Goal: Information Seeking & Learning: Learn about a topic

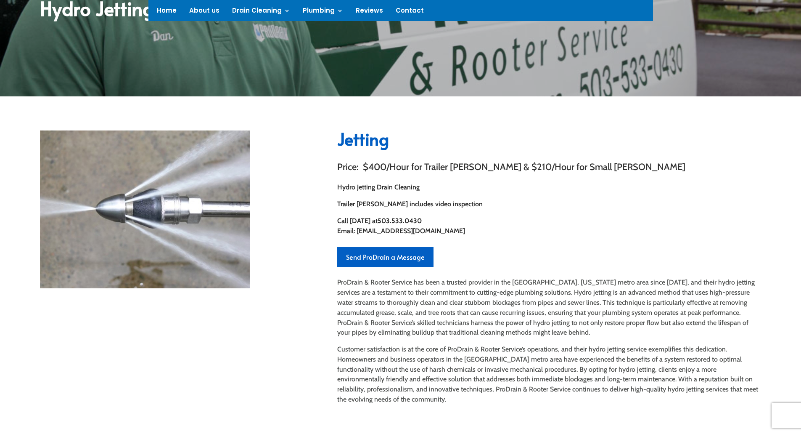
scroll to position [168, 0]
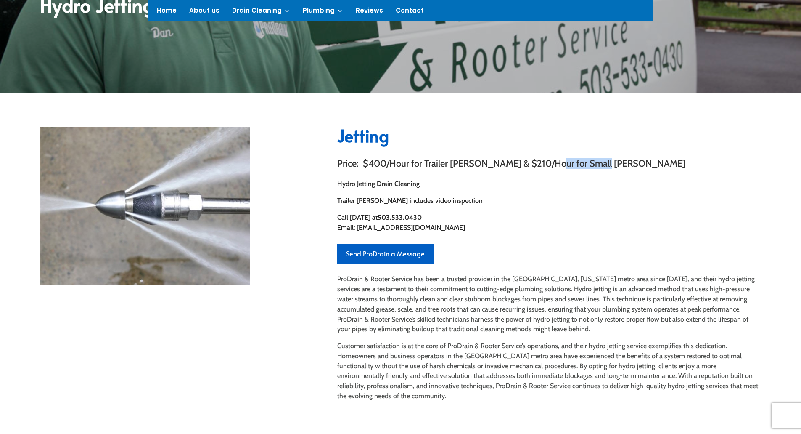
drag, startPoint x: 539, startPoint y: 162, endPoint x: 586, endPoint y: 164, distance: 46.7
click at [586, 164] on h3 "Price: $400/Hour for Trailer Jetter & $210/Hour for Small Jetter" at bounding box center [549, 165] width 424 height 13
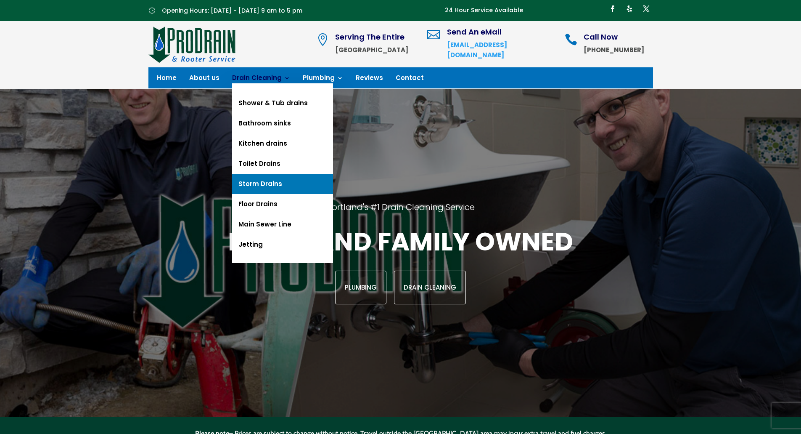
click at [263, 186] on link "Storm Drains" at bounding box center [282, 184] width 101 height 20
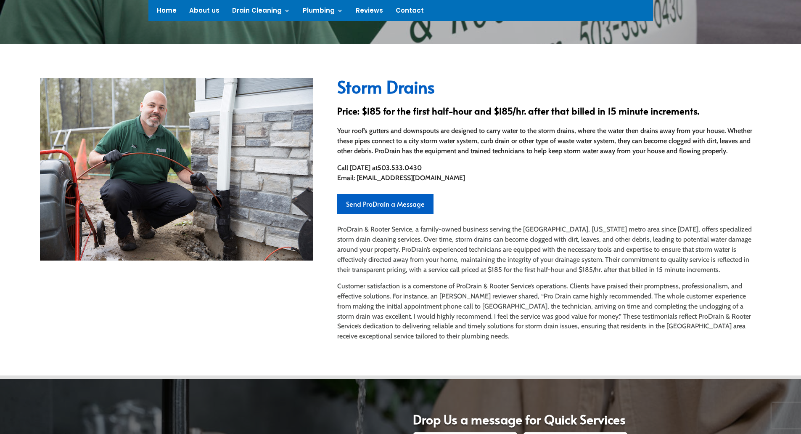
scroll to position [210, 0]
